Goal: Contribute content

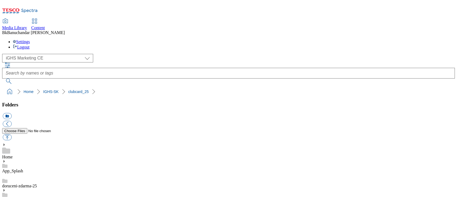
select select "flare-ighs-ce-mktg"
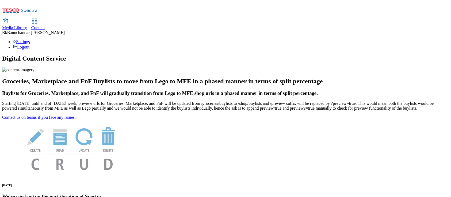
click at [27, 19] on link "Media Library" at bounding box center [14, 24] width 25 height 11
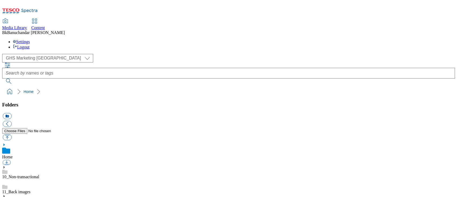
scroll to position [45, 0]
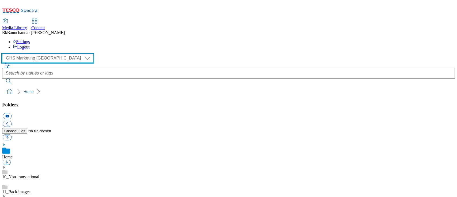
click at [30, 54] on select "GHS Marketing UK iGHS Marketing CE MCA CZ MCA HU MCA SK" at bounding box center [47, 58] width 91 height 9
select select "flare-ighs-ce-mktg"
click at [4, 54] on select "GHS Marketing UK iGHS Marketing CE MCA CZ MCA HU MCA SK" at bounding box center [47, 58] width 91 height 9
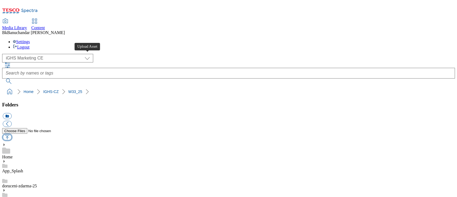
click at [12, 134] on button "button" at bounding box center [7, 137] width 9 height 6
type input "C:\fakepath\Zlicin.jpg"
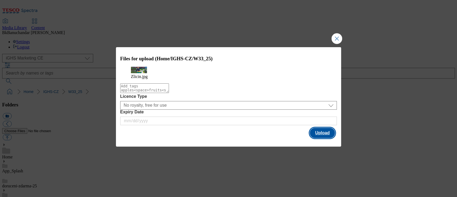
click at [320, 138] on button "Upload" at bounding box center [322, 133] width 25 height 10
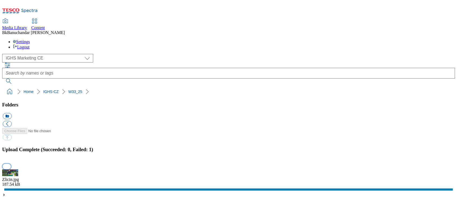
click at [11, 164] on button "button" at bounding box center [7, 166] width 8 height 5
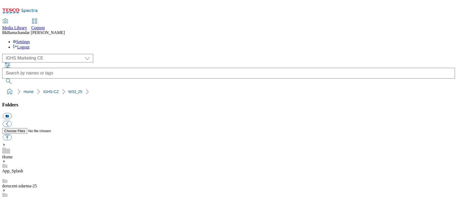
click at [12, 134] on button "button" at bounding box center [7, 137] width 9 height 6
type input "C:\fakepath\Zlicin.jpg"
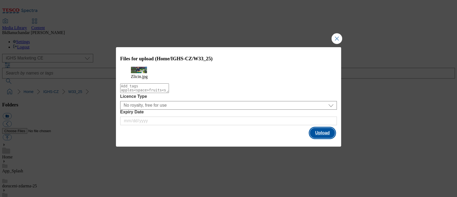
click at [318, 138] on button "Upload" at bounding box center [322, 133] width 25 height 10
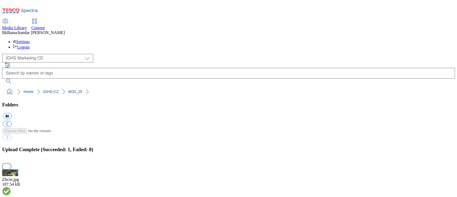
click at [11, 164] on button "button" at bounding box center [7, 166] width 8 height 5
